Goal: Find specific page/section: Find specific page/section

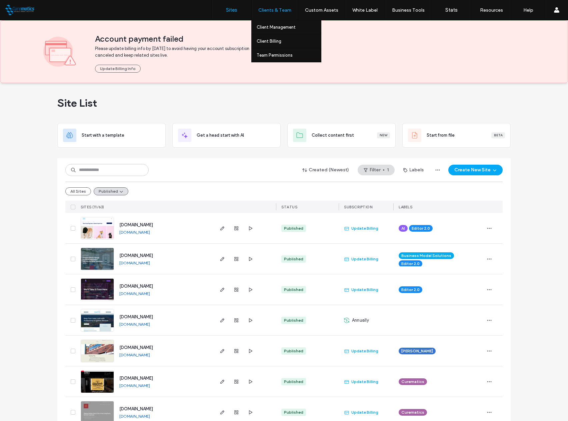
click at [276, 6] on div "Clients & Team" at bounding box center [275, 10] width 46 height 20
click at [269, 26] on label "Client Management" at bounding box center [276, 27] width 39 height 5
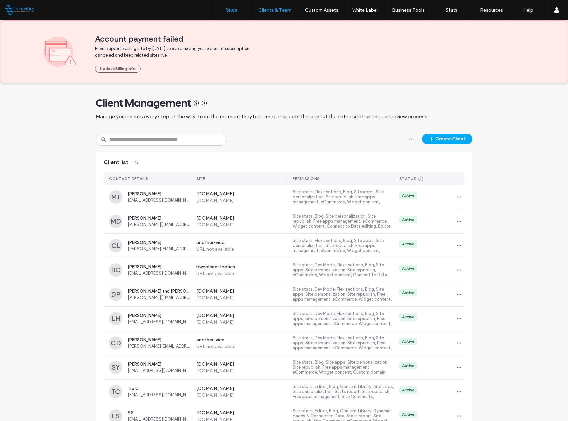
drag, startPoint x: 227, startPoint y: 6, endPoint x: 219, endPoint y: 2, distance: 9.0
click at [227, 6] on link "Sites" at bounding box center [232, 10] width 40 height 20
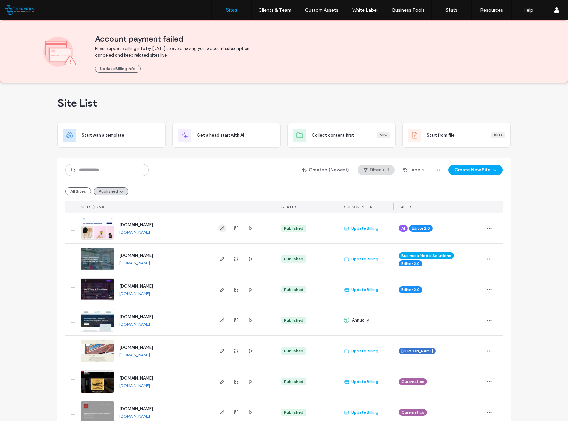
click at [220, 229] on icon "button" at bounding box center [222, 228] width 5 height 5
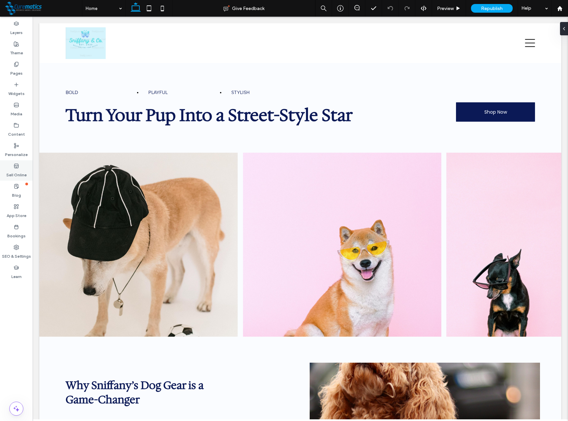
click at [16, 170] on label "Sell Online" at bounding box center [16, 173] width 20 height 9
